Goal: Task Accomplishment & Management: Use online tool/utility

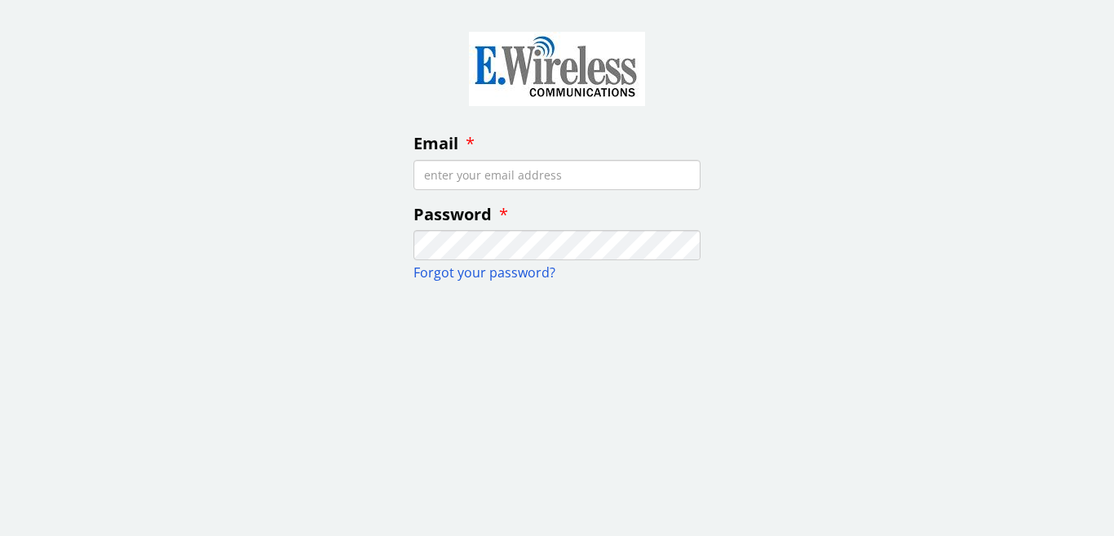
type input "[EMAIL_ADDRESS][DOMAIN_NAME]"
click at [659, 339] on div at bounding box center [556, 340] width 287 height 13
click at [611, 320] on fieldset "Email [EMAIL_ADDRESS][DOMAIN_NAME] Password Forgot your password?" at bounding box center [556, 186] width 313 height 348
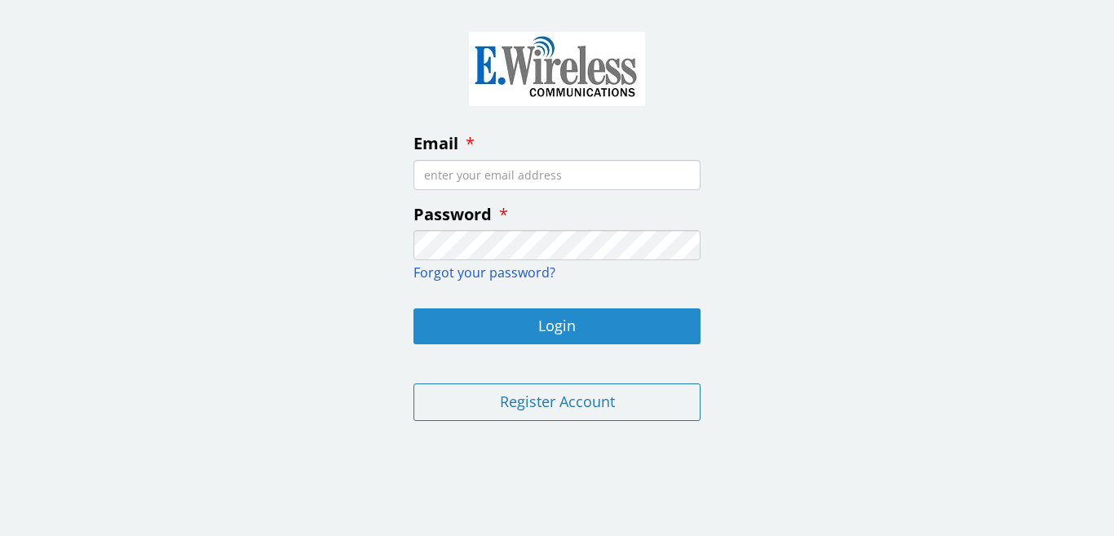
type input "[EMAIL_ADDRESS][DOMAIN_NAME]"
click at [501, 315] on button "Login" at bounding box center [556, 326] width 287 height 36
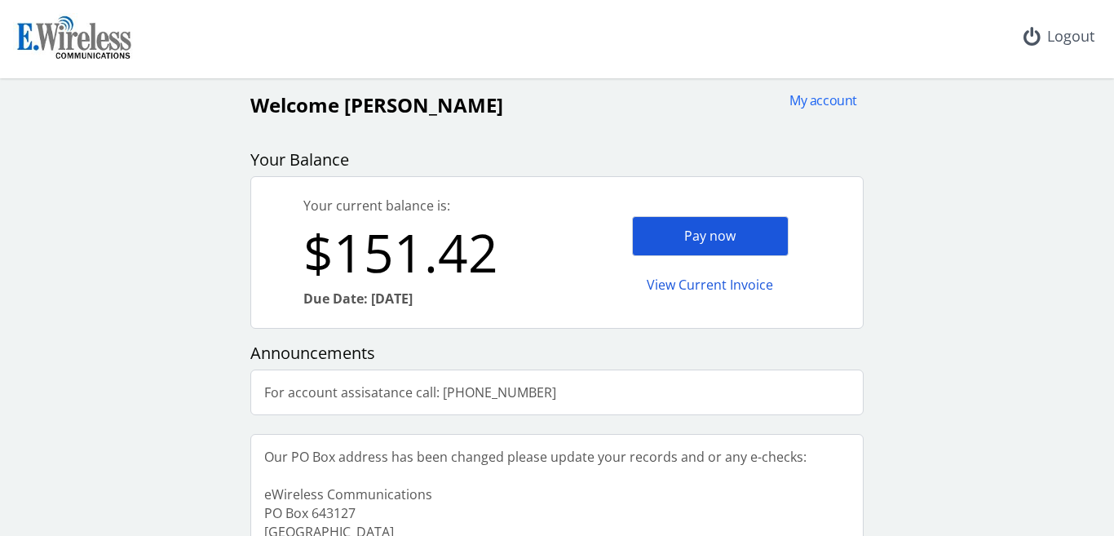
click at [687, 229] on div "Pay now" at bounding box center [710, 236] width 157 height 40
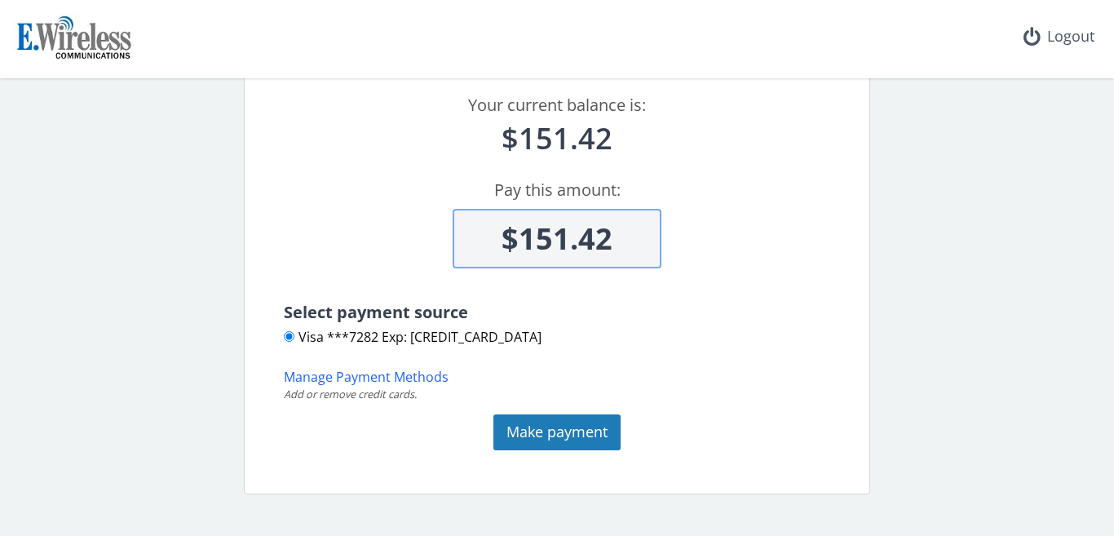
scroll to position [148, 0]
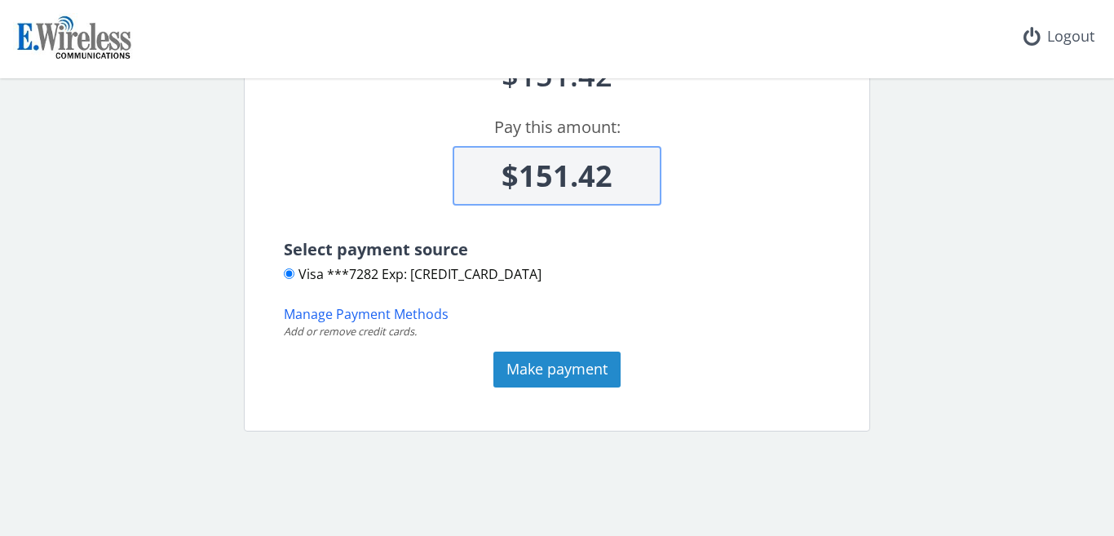
click at [545, 359] on button "Make payment" at bounding box center [556, 369] width 127 height 36
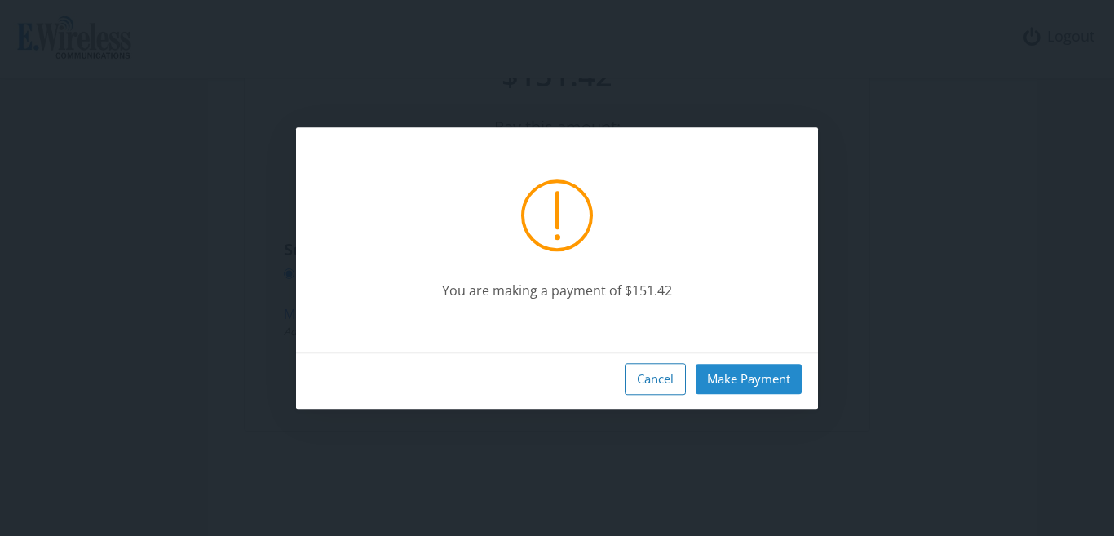
click at [763, 375] on button "Make Payment" at bounding box center [748, 379] width 106 height 30
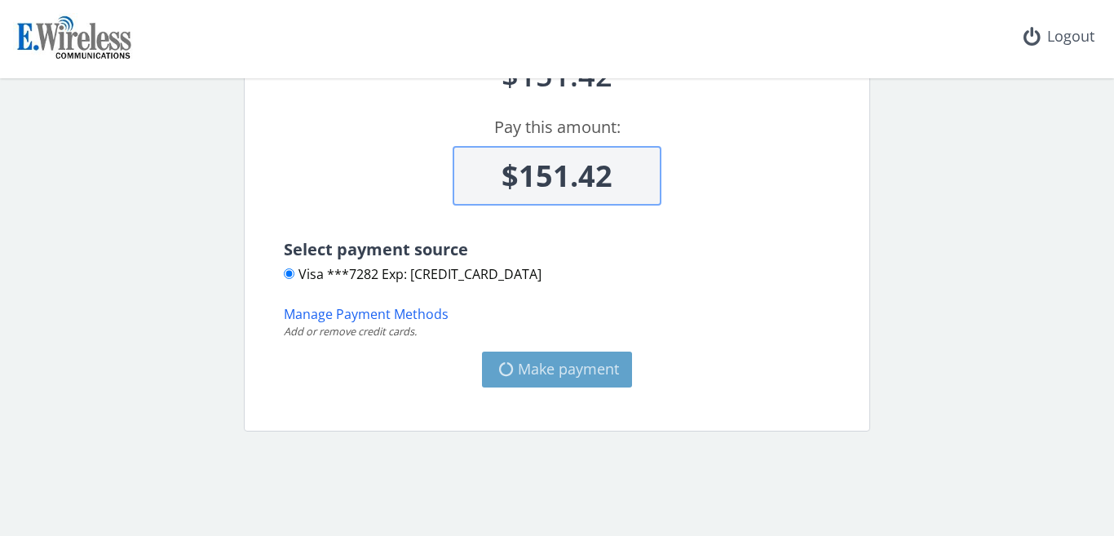
type input "$0"
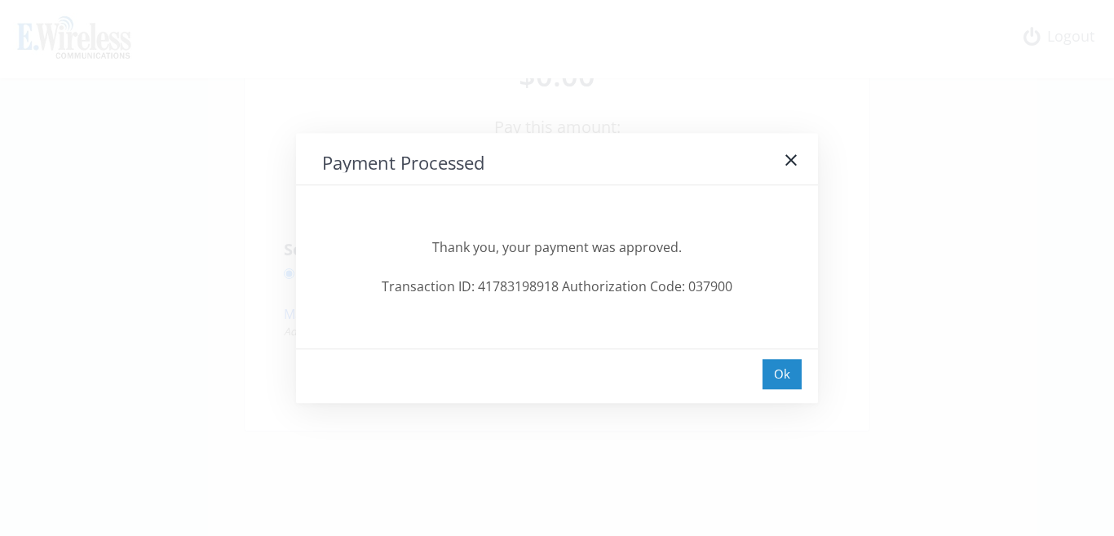
click at [781, 368] on div "Ok" at bounding box center [781, 374] width 39 height 30
